Goal: Task Accomplishment & Management: Use online tool/utility

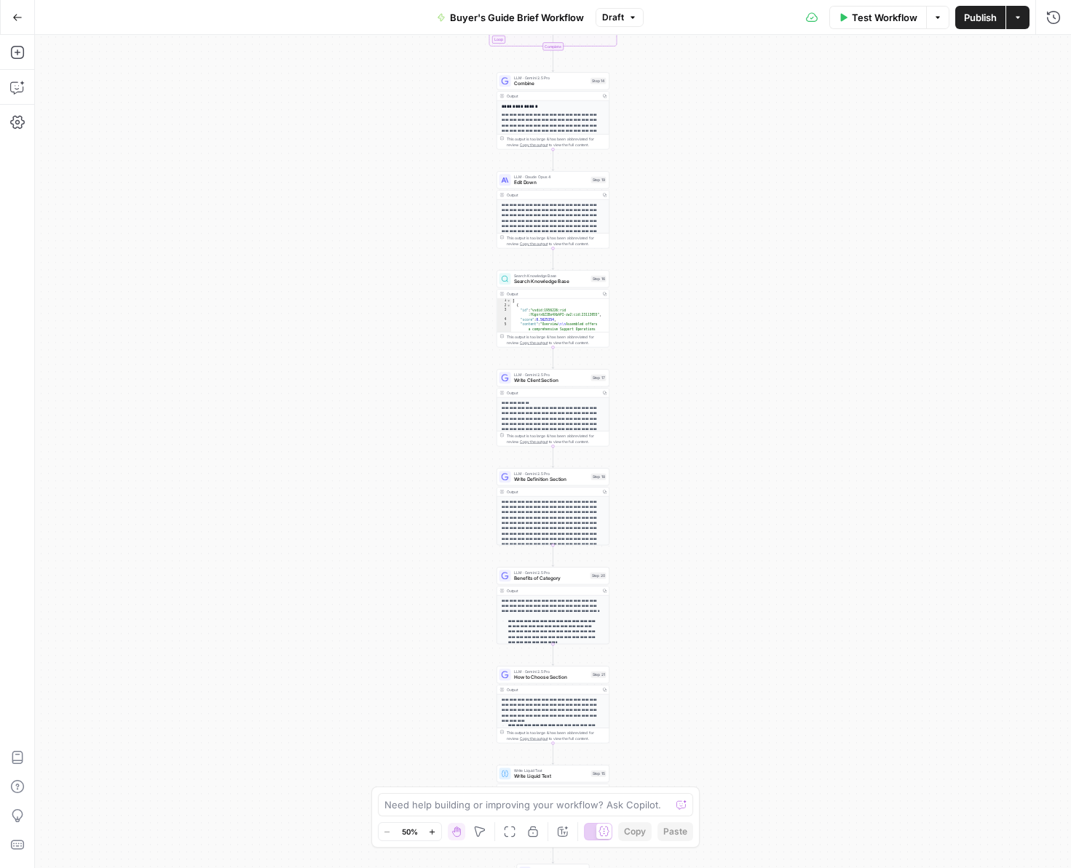
click at [14, 17] on icon "button" at bounding box center [17, 17] width 9 height 7
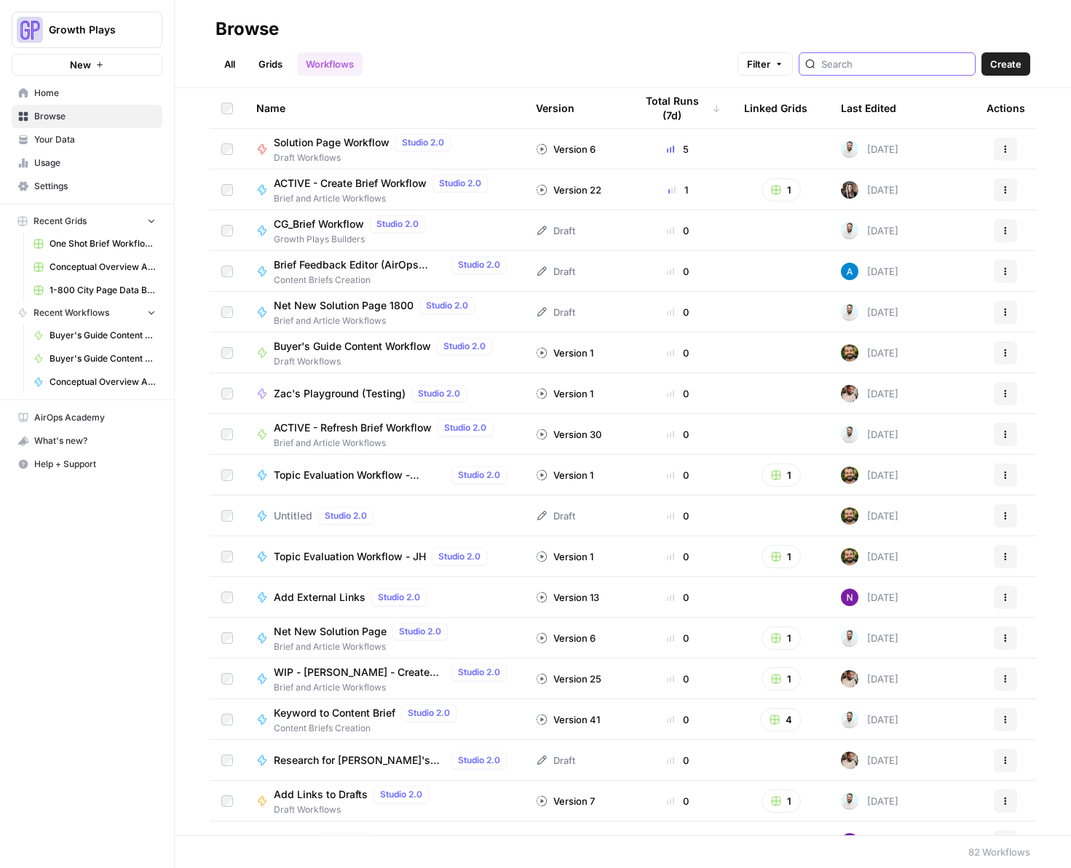
click at [879, 63] on input "search" at bounding box center [895, 64] width 148 height 15
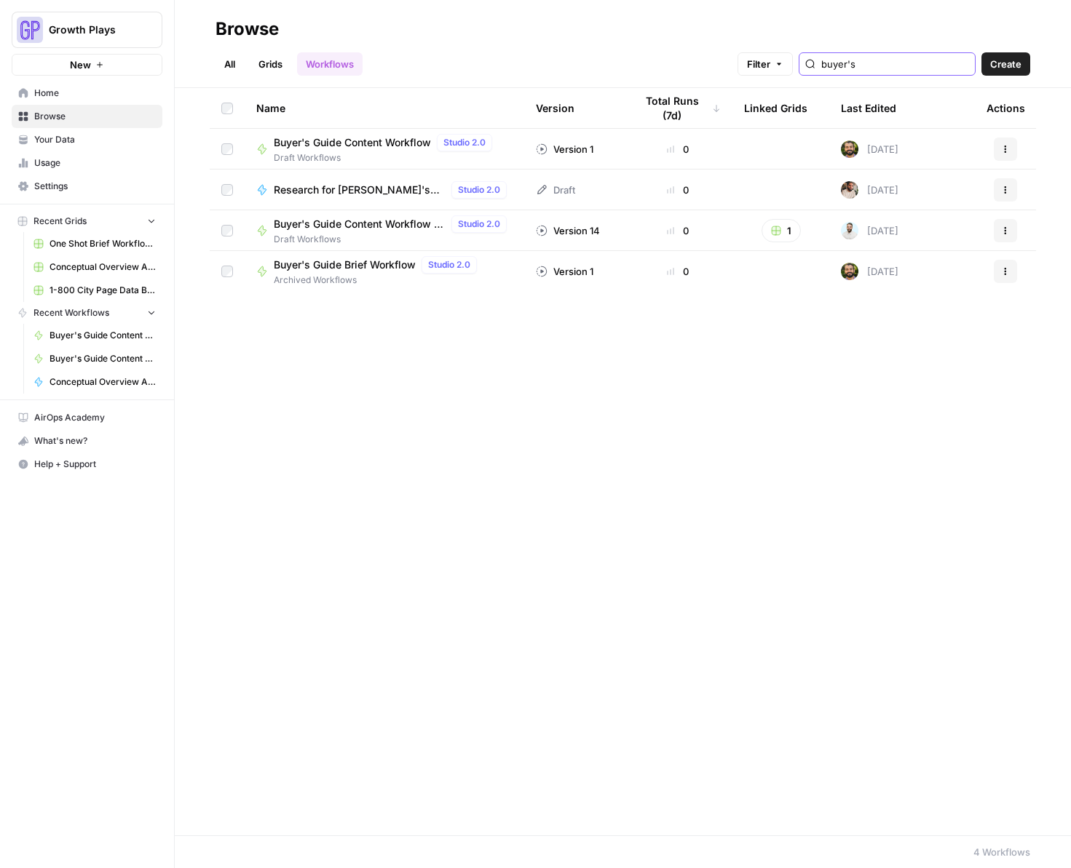
type input "buyer's"
click at [312, 230] on span "Buyer's Guide Content Workflow - 1-800 variation" at bounding box center [360, 224] width 172 height 15
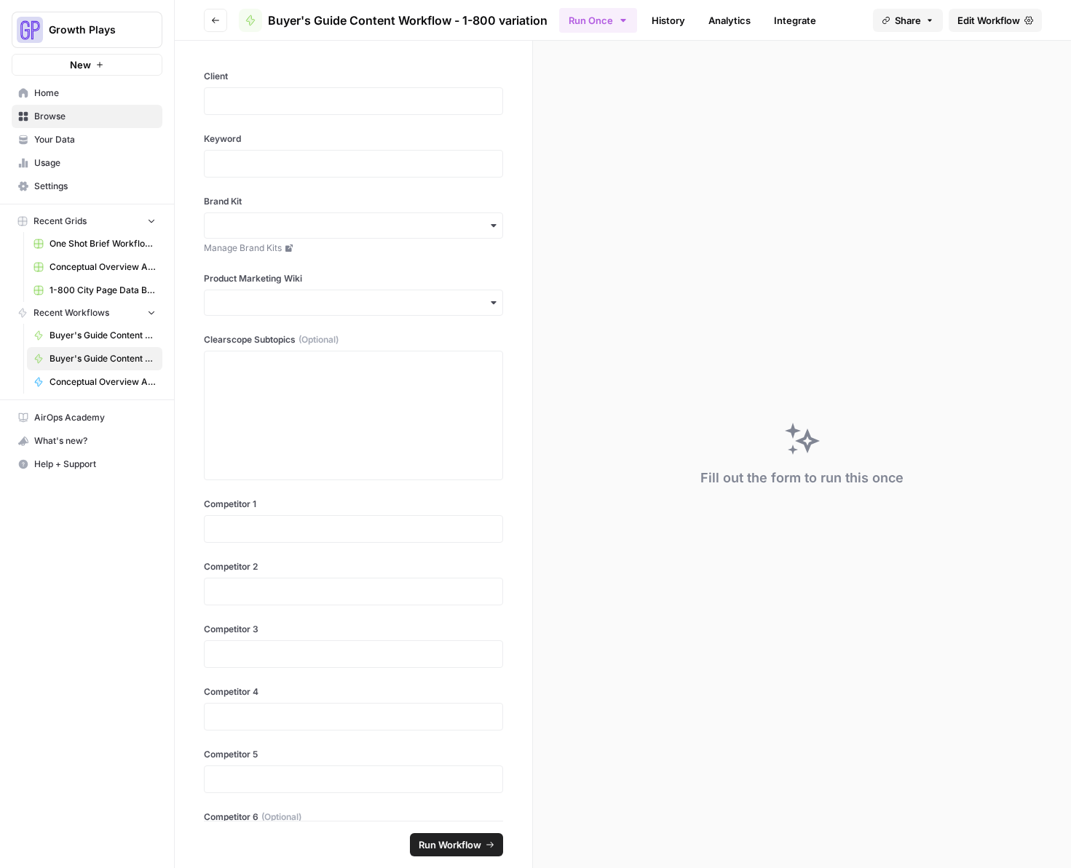
click at [990, 21] on span "Edit Workflow" at bounding box center [988, 20] width 63 height 15
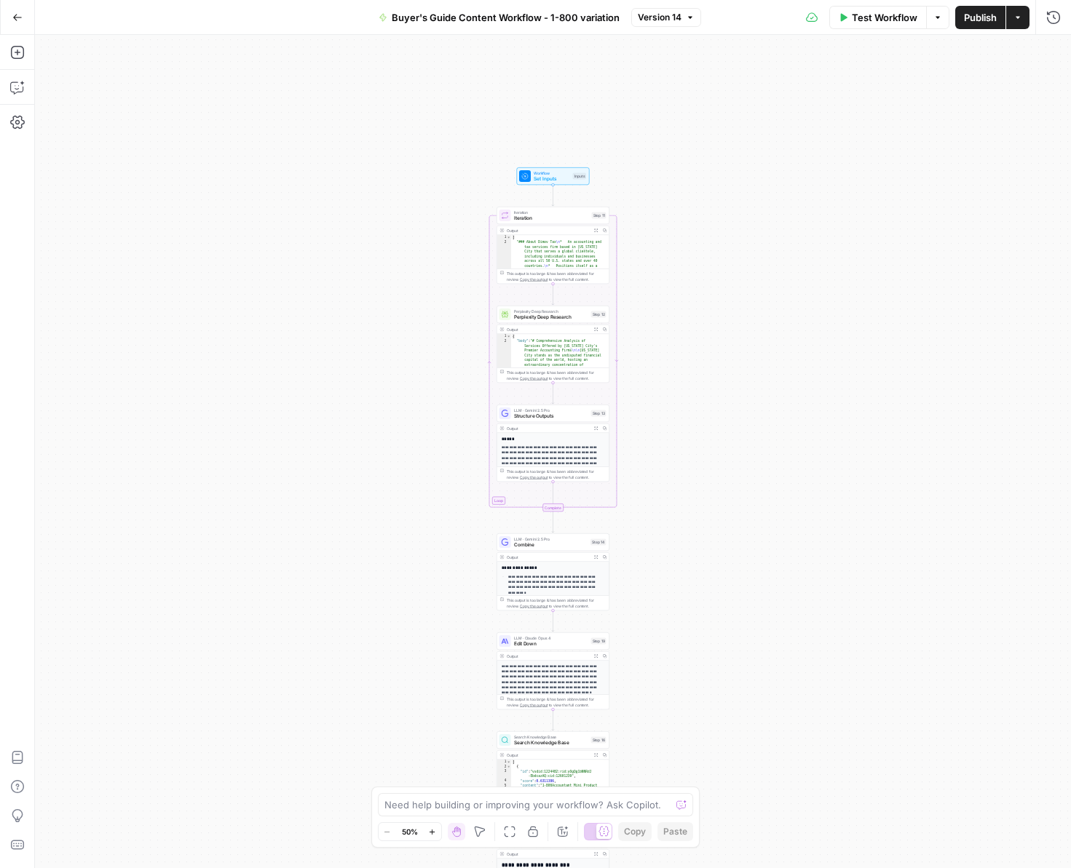
click at [13, 13] on icon "button" at bounding box center [17, 17] width 10 height 10
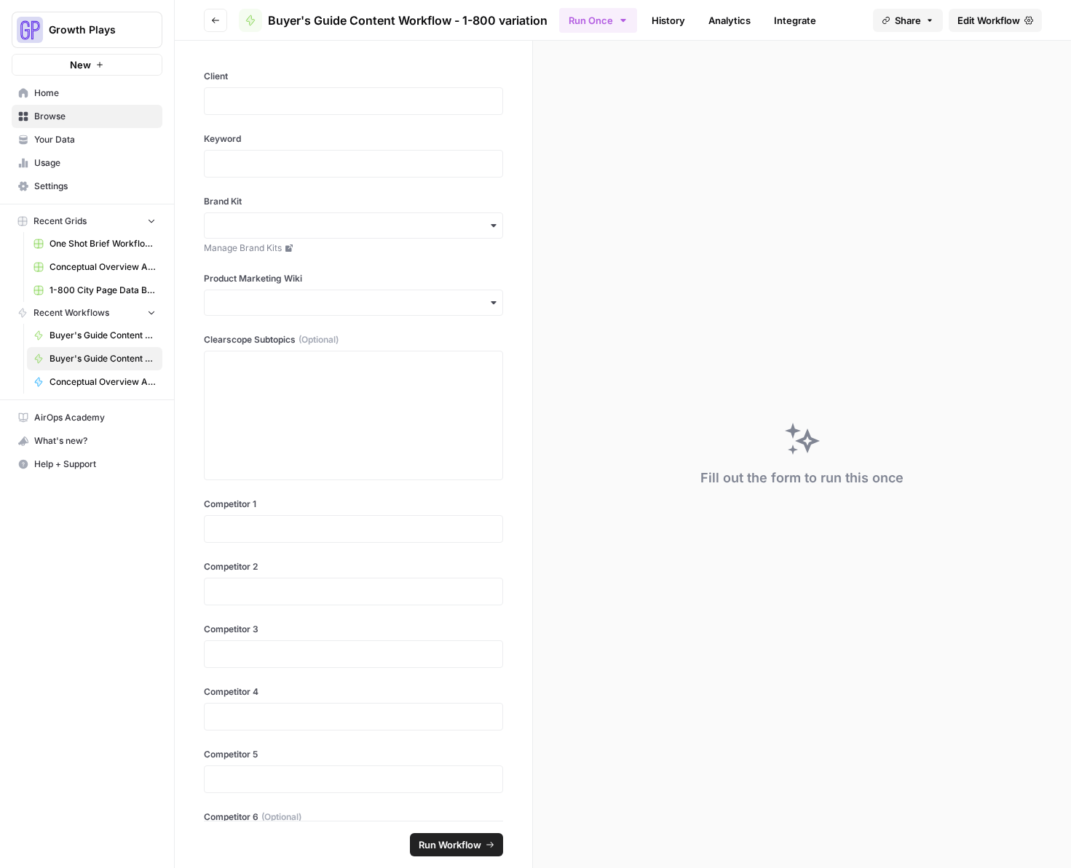
click at [210, 18] on button "Go back" at bounding box center [215, 20] width 23 height 23
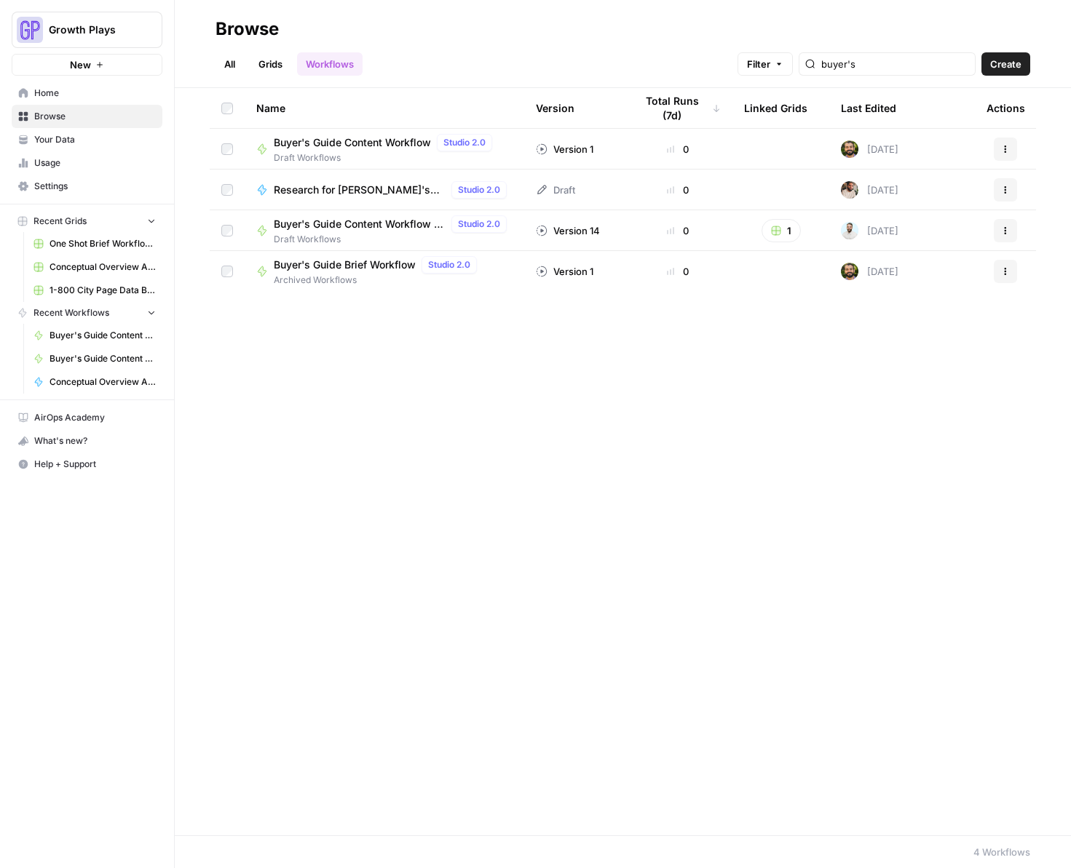
click at [370, 146] on span "Buyer's Guide Content Workflow" at bounding box center [352, 142] width 157 height 15
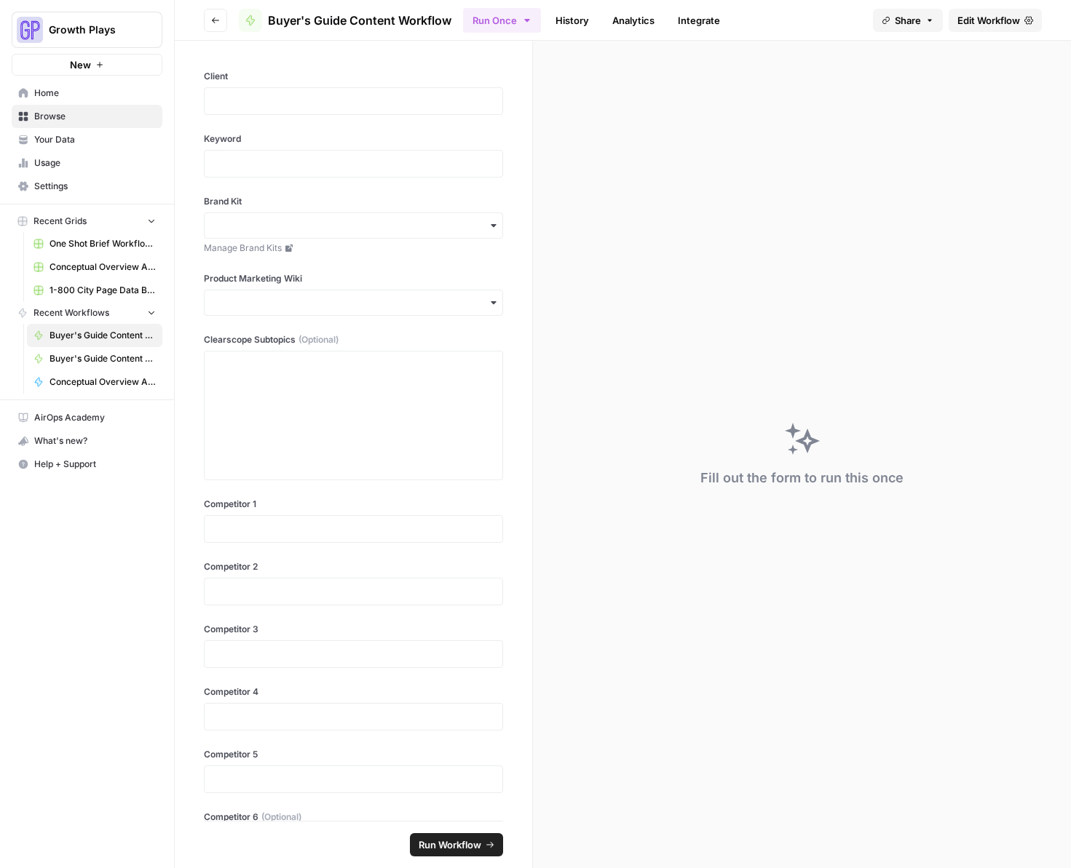
click at [967, 14] on span "Edit Workflow" at bounding box center [988, 20] width 63 height 15
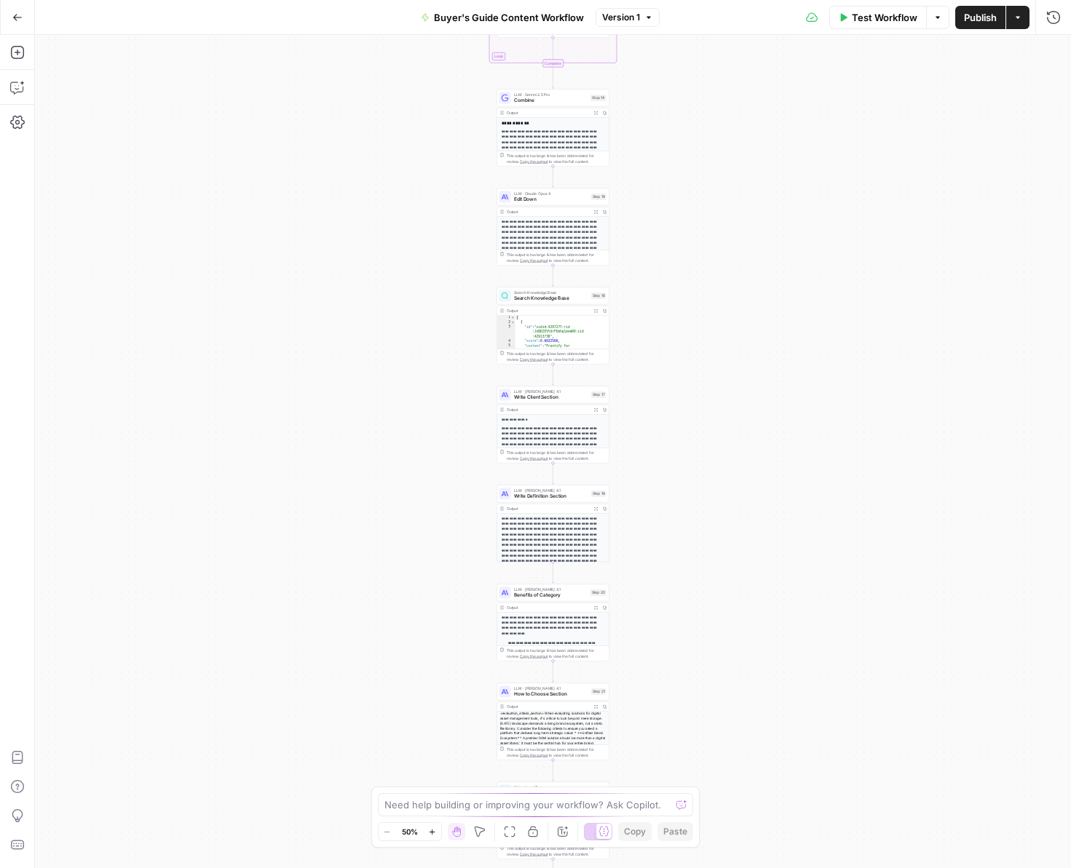
scroll to position [244, 0]
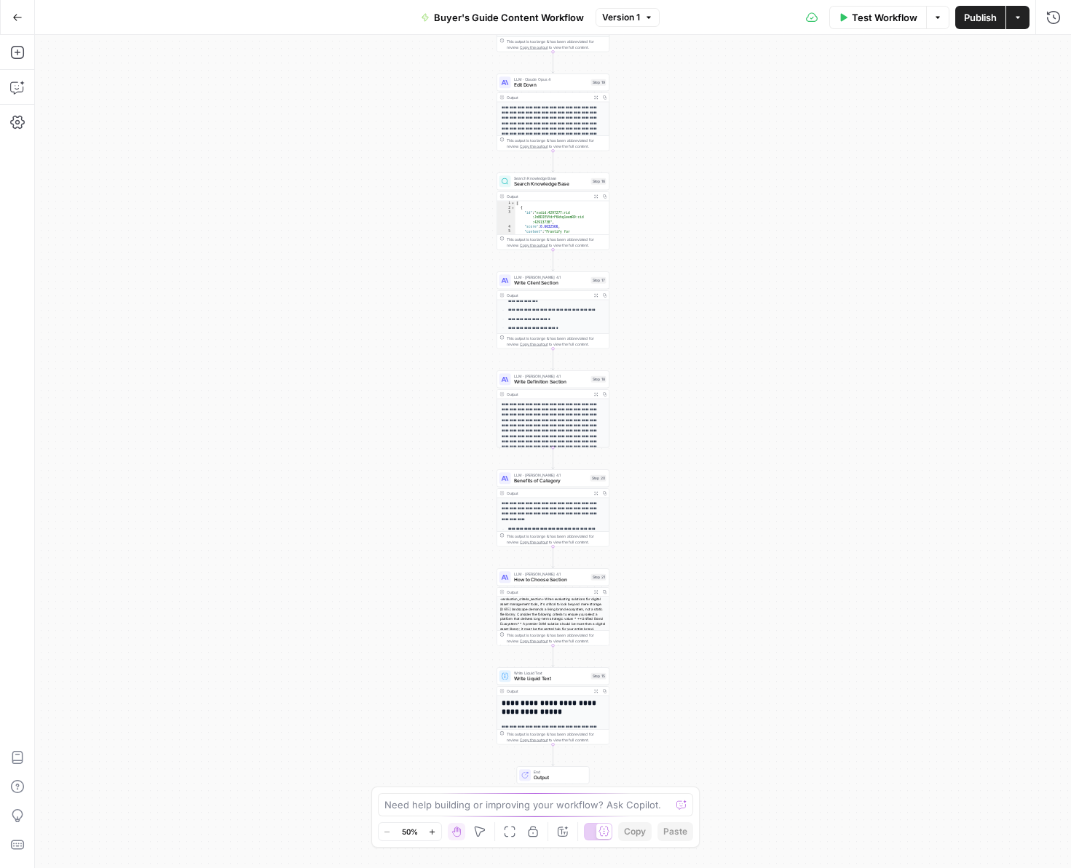
click at [529, 739] on span "Copy the output" at bounding box center [534, 740] width 28 height 4
